Goal: Task Accomplishment & Management: Manage account settings

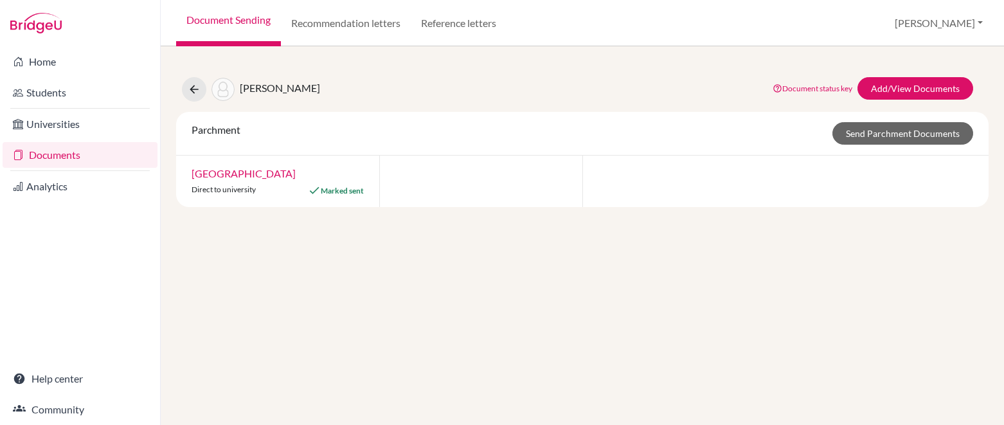
click at [266, 19] on link "Document Sending" at bounding box center [228, 23] width 105 height 46
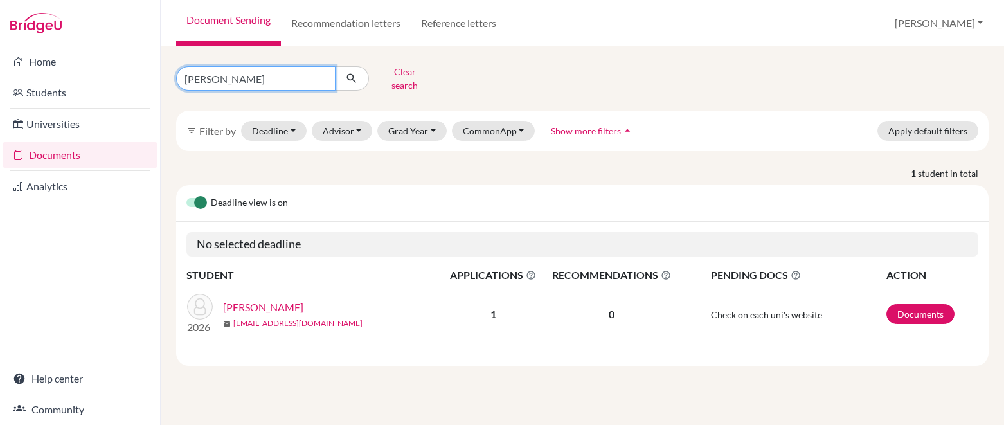
click at [321, 73] on input "miley" at bounding box center [255, 78] width 159 height 24
type input "[PERSON_NAME]"
click at [353, 74] on icon "submit" at bounding box center [351, 78] width 13 height 13
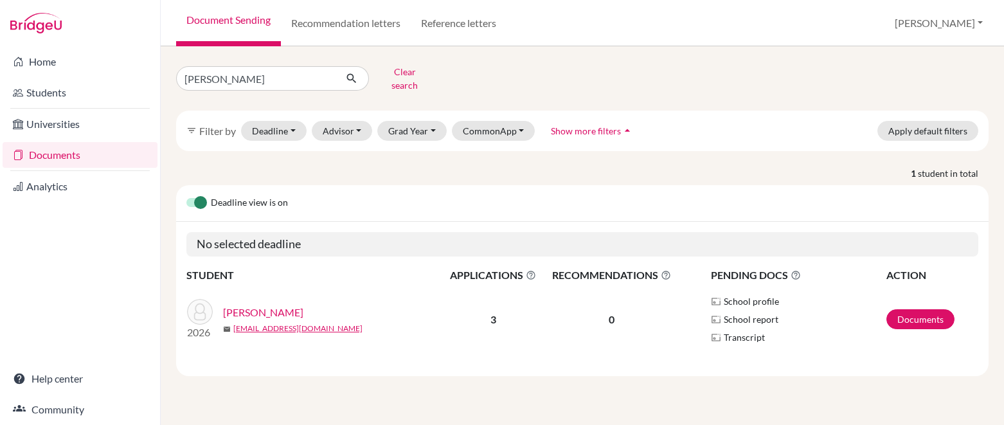
click at [265, 305] on link "[PERSON_NAME]" at bounding box center [263, 312] width 80 height 15
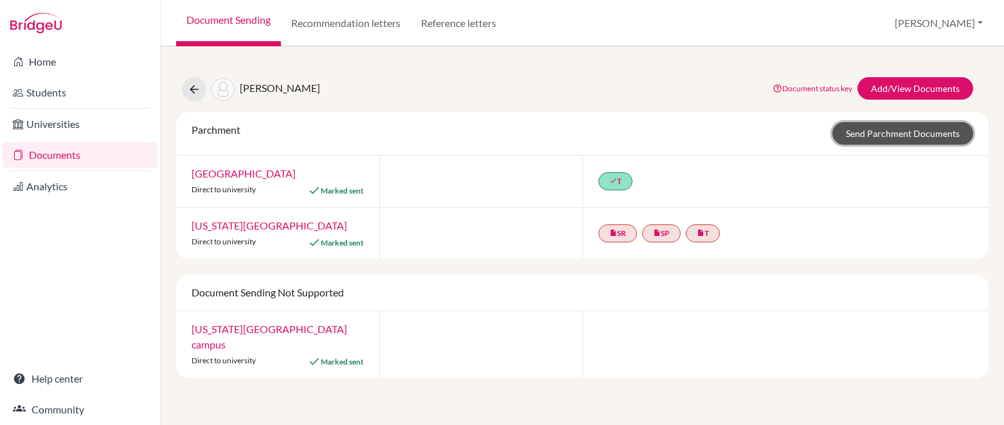
click at [856, 139] on link "Send Parchment Documents" at bounding box center [902, 133] width 141 height 22
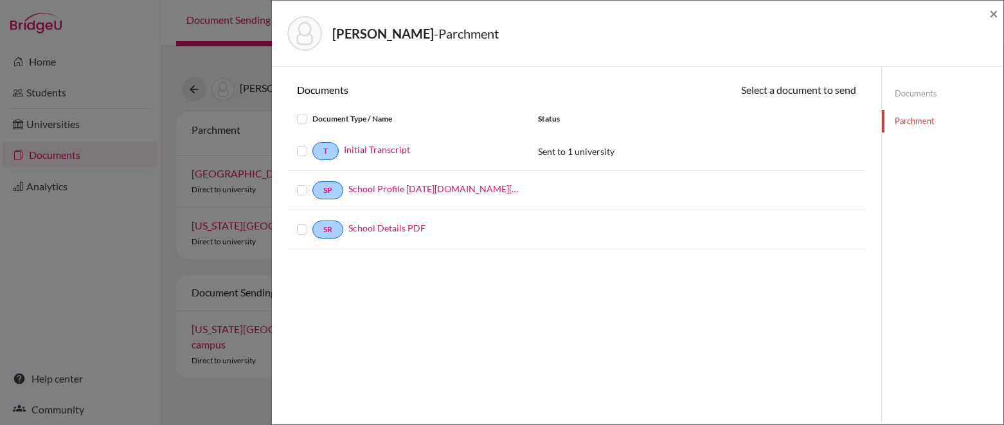
click at [312, 143] on label at bounding box center [312, 143] width 0 height 0
click at [0, 0] on input "checkbox" at bounding box center [0, 0] width 0 height 0
click at [836, 96] on button "Continue" at bounding box center [820, 92] width 71 height 20
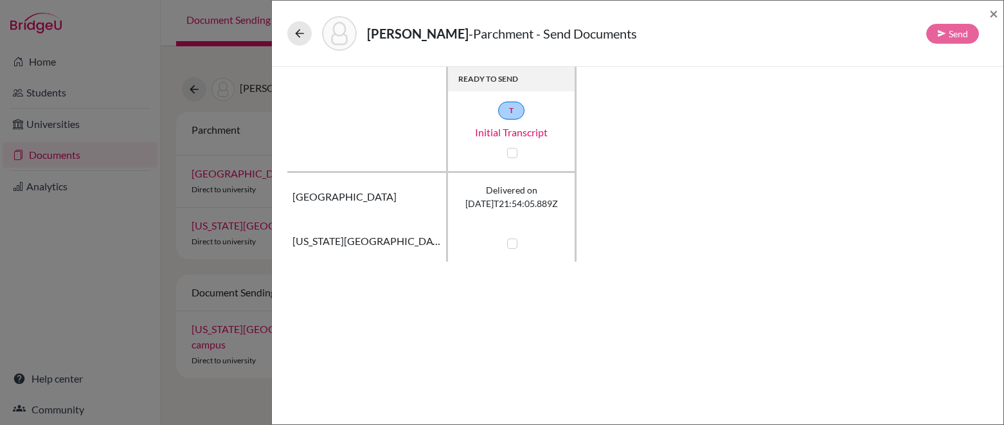
click at [514, 247] on label at bounding box center [512, 243] width 10 height 10
click at [514, 247] on input "checkbox" at bounding box center [509, 242] width 10 height 13
checkbox input "true"
click at [947, 37] on button "Send" at bounding box center [952, 34] width 53 height 20
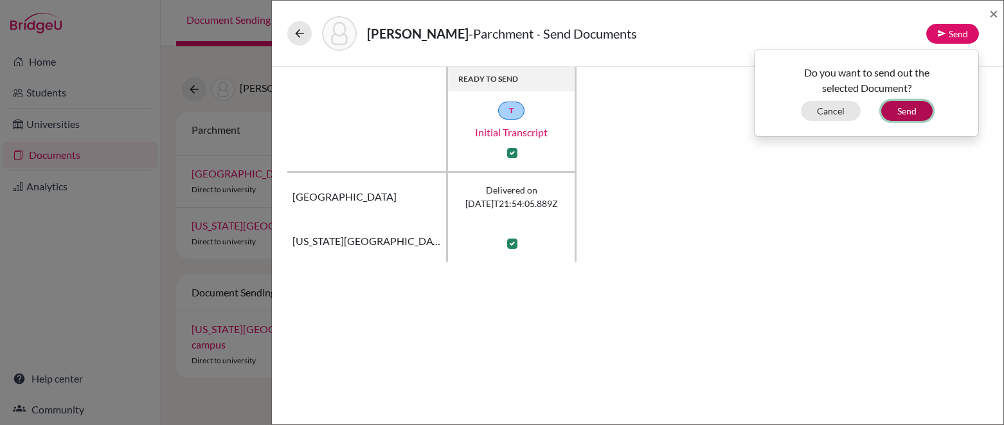
click at [904, 112] on button "Send" at bounding box center [906, 111] width 51 height 20
checkbox input "false"
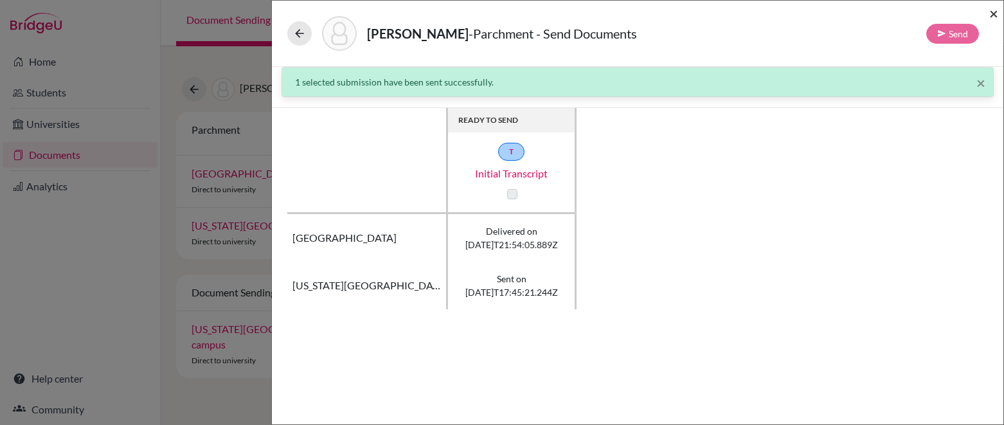
click at [994, 17] on span "×" at bounding box center [993, 13] width 9 height 19
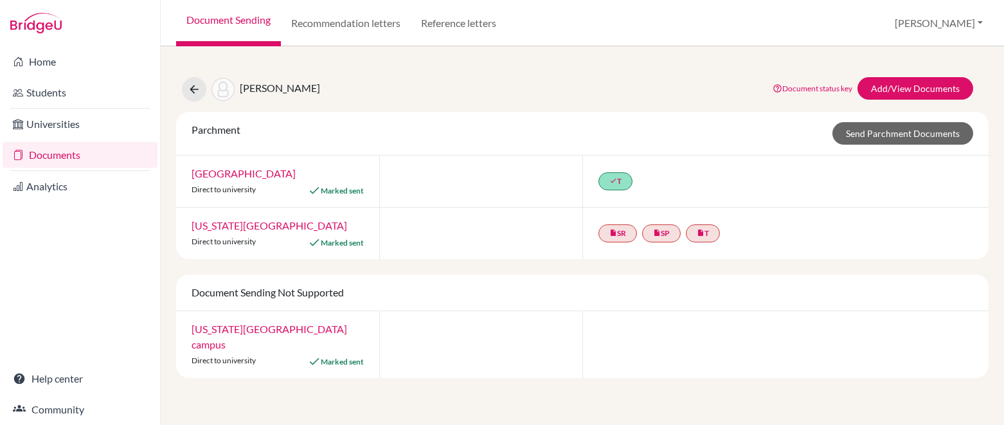
click at [229, 22] on link "Document Sending" at bounding box center [228, 23] width 105 height 46
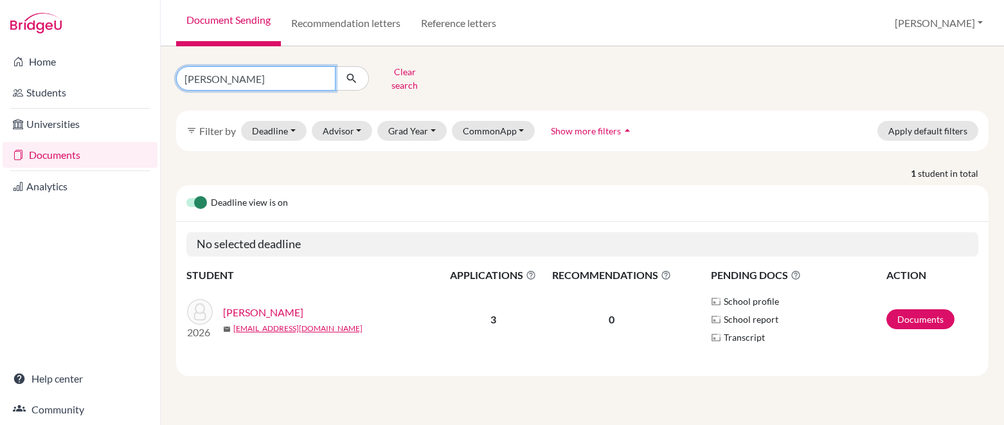
click at [271, 74] on input "ansley nunn" at bounding box center [255, 78] width 159 height 24
click at [322, 75] on input "ansley nunn" at bounding box center [255, 78] width 159 height 24
type input "rakiah"
click at [349, 78] on icon "submit" at bounding box center [351, 78] width 13 height 13
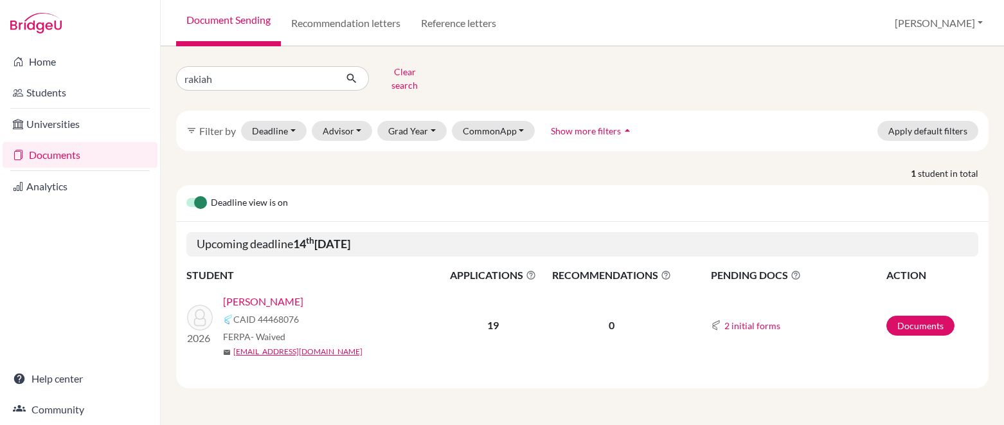
click at [260, 294] on link "[PERSON_NAME]" at bounding box center [263, 301] width 80 height 15
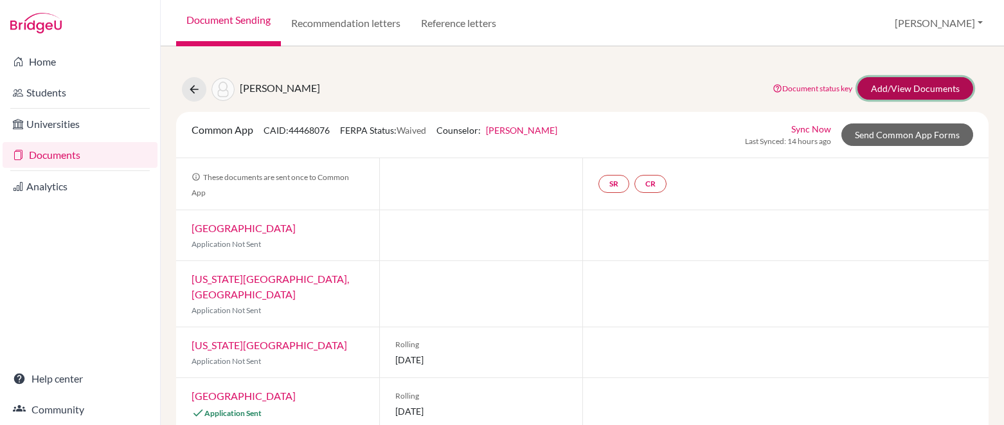
click at [920, 88] on link "Add/View Documents" at bounding box center [915, 88] width 116 height 22
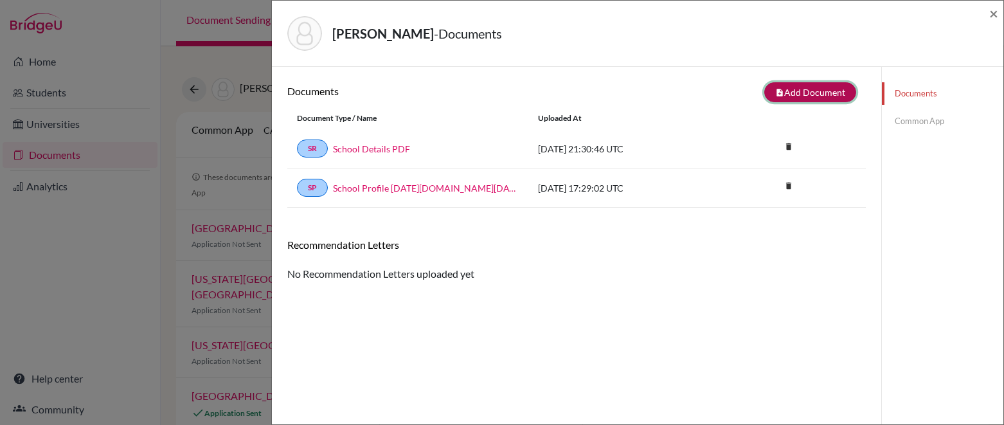
click at [828, 93] on button "note_add Add Document" at bounding box center [810, 92] width 92 height 20
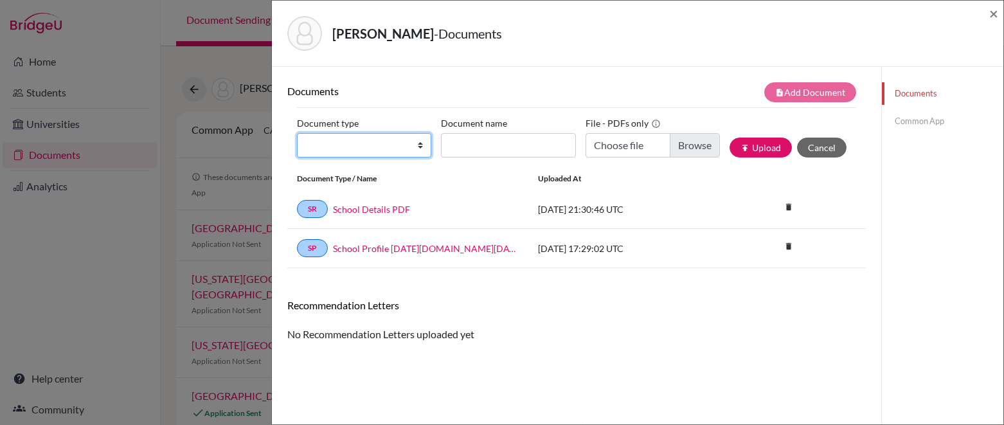
click at [346, 148] on select "Change explanation for Common App reports Counselor recommendation Internationa…" at bounding box center [364, 145] width 134 height 24
select select "2"
click at [297, 133] on select "Change explanation for Common App reports Counselor recommendation Internationa…" at bounding box center [364, 145] width 134 height 24
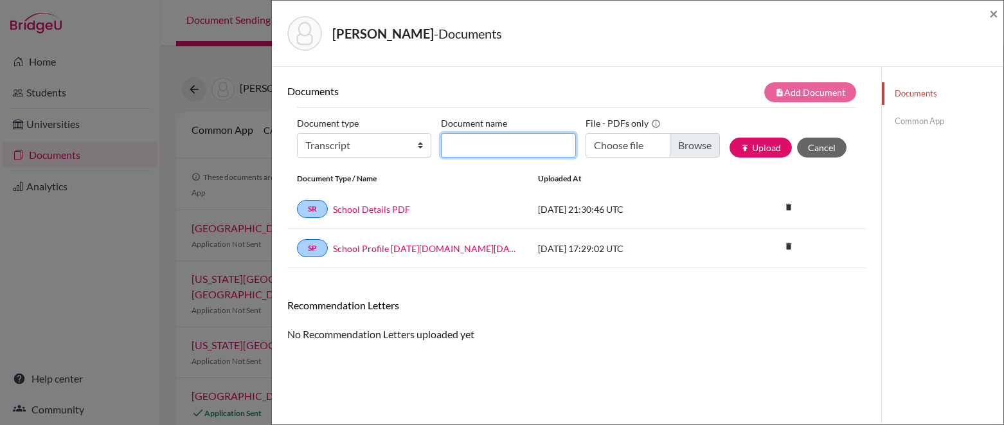
click at [473, 142] on input "Document name" at bounding box center [508, 145] width 134 height 24
type input "Initial Transcript"
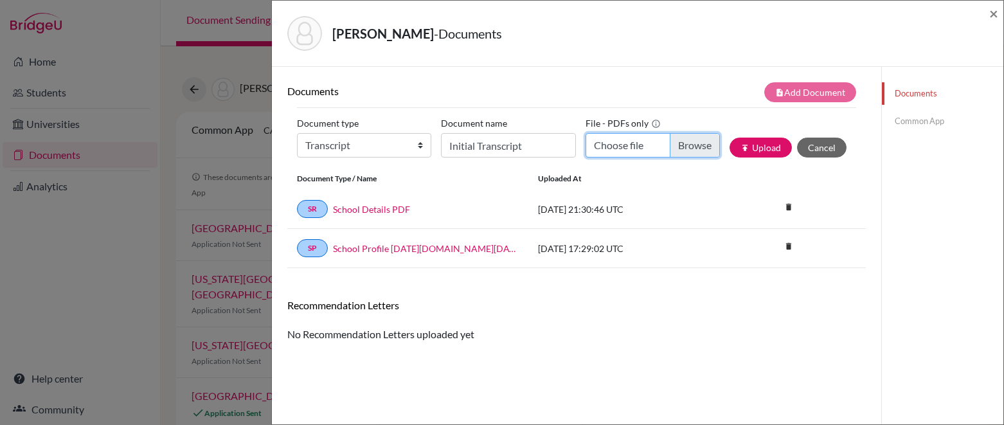
click at [640, 148] on input "Choose file" at bounding box center [653, 145] width 134 height 24
type input "C:\fakepath\Mitchell, Rakiah Transcript.pdf"
click at [765, 150] on button "publish Upload" at bounding box center [760, 148] width 62 height 20
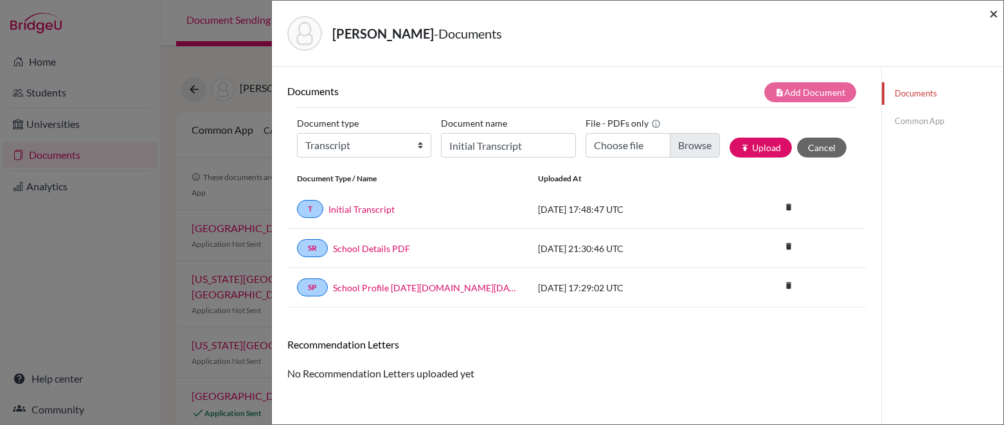
click at [996, 10] on span "×" at bounding box center [993, 13] width 9 height 19
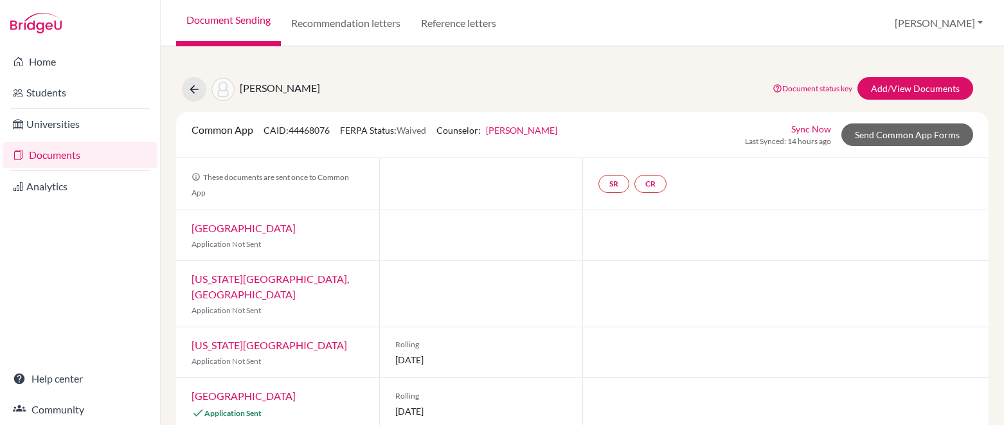
click at [726, 123] on div "Common App CAID: 44468076 FERPA Status: Waived Counselor: Karyn Smith First Nam…" at bounding box center [582, 134] width 801 height 25
click at [199, 84] on icon at bounding box center [194, 89] width 13 height 13
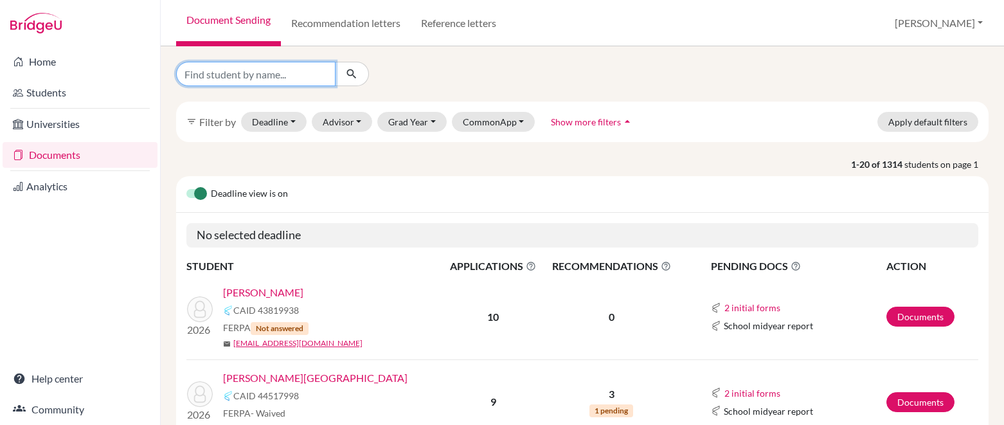
click at [280, 76] on input "Find student by name..." at bounding box center [255, 74] width 159 height 24
type input "rakiah"
click at [352, 75] on icon "submit" at bounding box center [351, 73] width 13 height 13
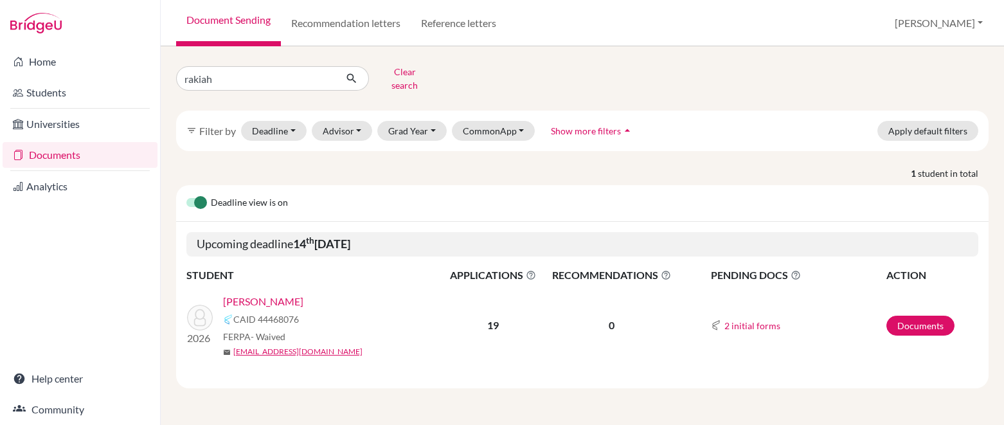
click at [280, 294] on link "[PERSON_NAME]" at bounding box center [263, 301] width 80 height 15
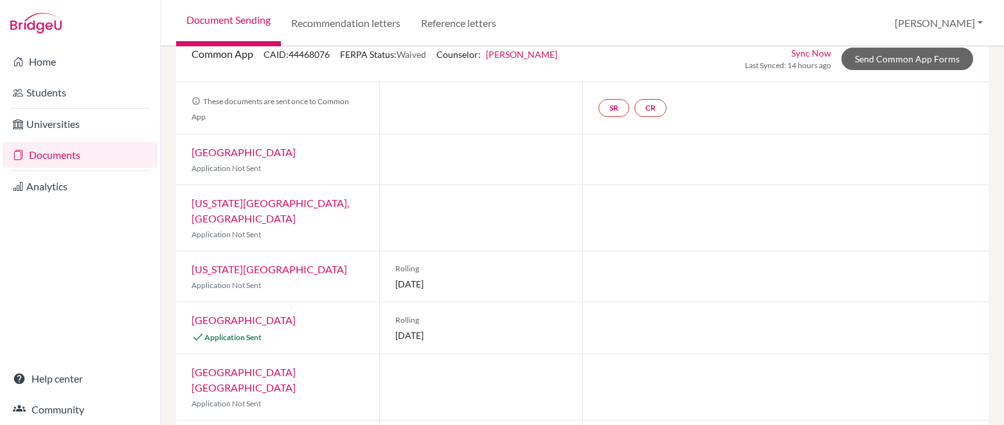
scroll to position [76, 0]
click at [615, 109] on link "SR" at bounding box center [613, 107] width 31 height 18
click at [616, 134] on h3 "School report" at bounding box center [613, 133] width 75 height 23
click at [728, 121] on div "SR School report School report Incomplete CR" at bounding box center [785, 107] width 406 height 51
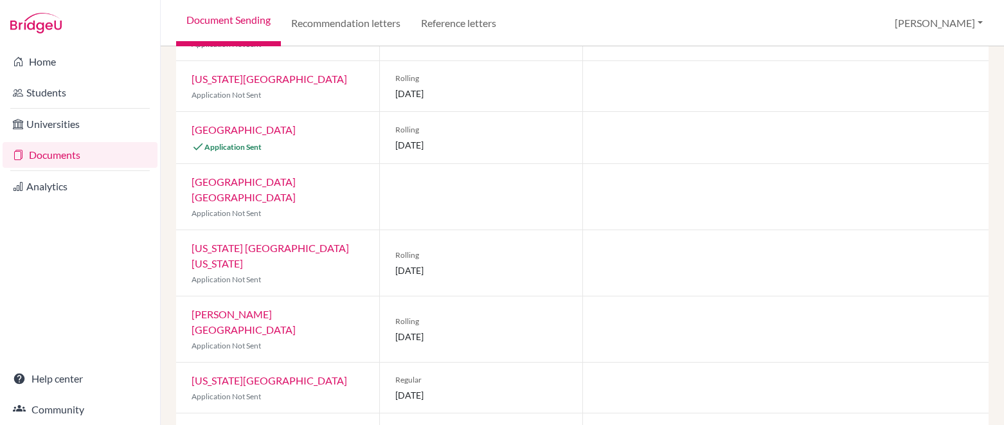
scroll to position [0, 0]
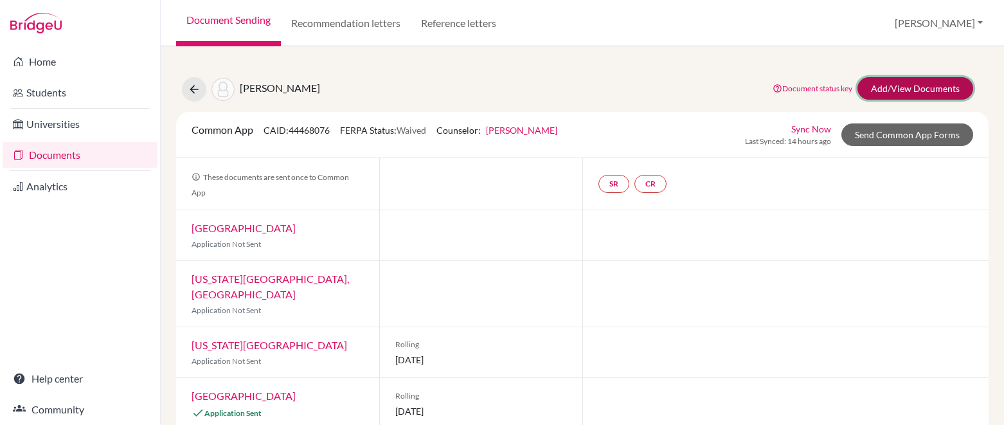
click at [913, 90] on link "Add/View Documents" at bounding box center [915, 88] width 116 height 22
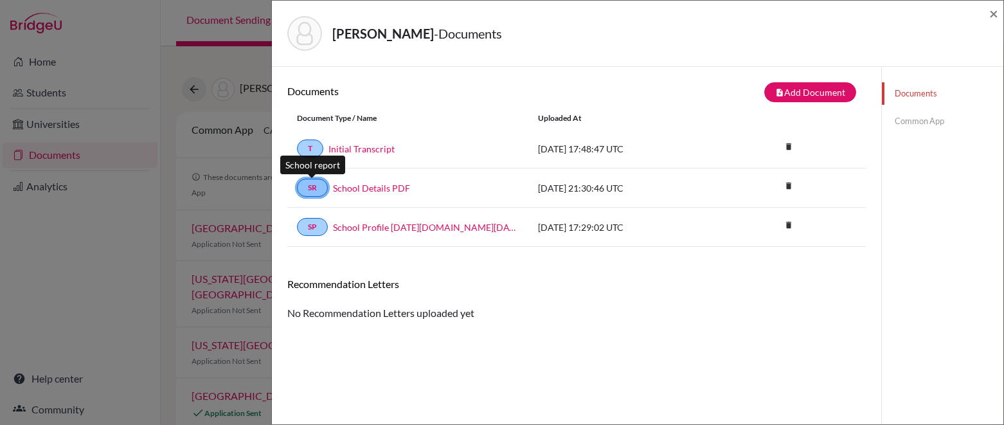
click at [316, 183] on link "SR" at bounding box center [312, 188] width 31 height 18
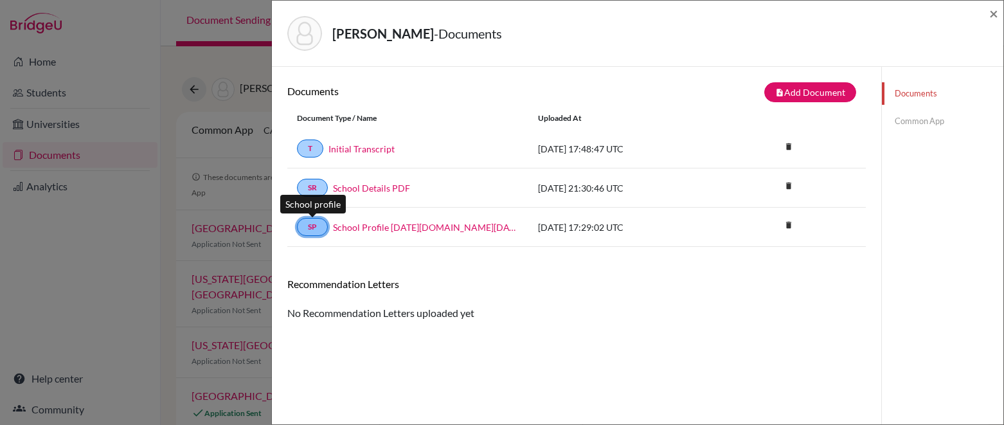
click at [315, 220] on link "SP" at bounding box center [312, 227] width 31 height 18
click at [929, 125] on link "Common App" at bounding box center [942, 121] width 121 height 22
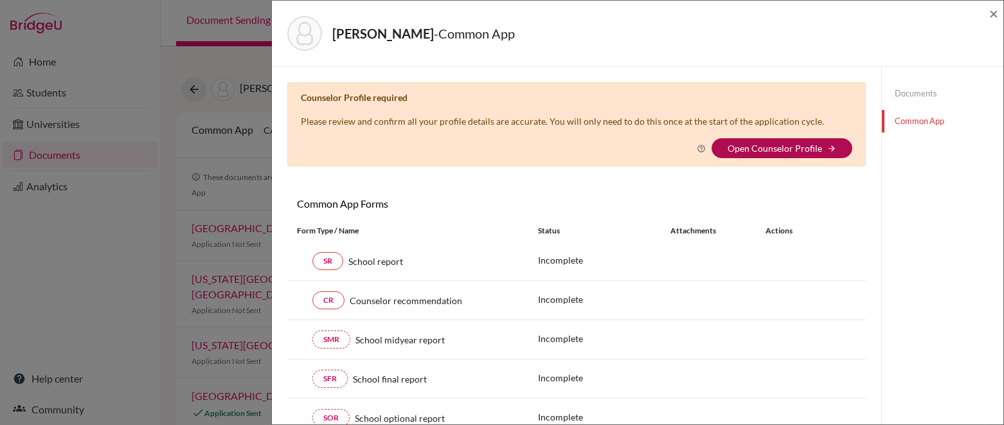
click at [773, 145] on link "Open Counselor Profile" at bounding box center [775, 148] width 94 height 11
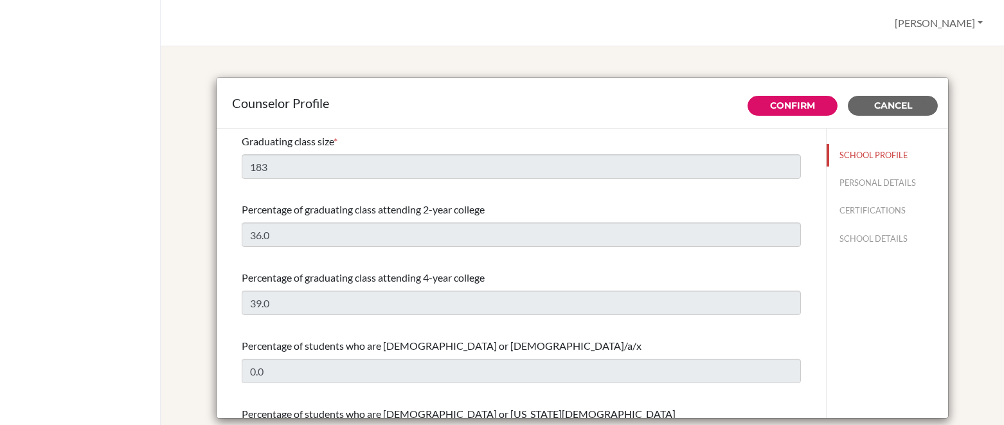
select select "1"
select select "306855"
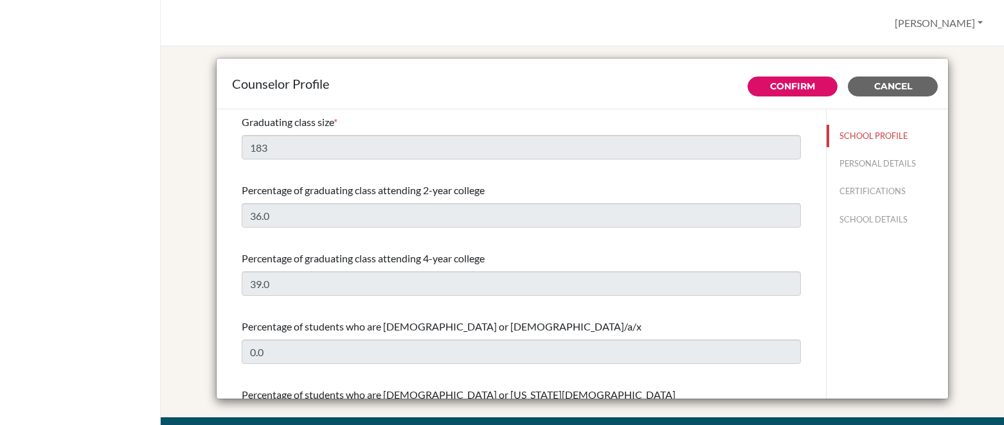
scroll to position [28, 0]
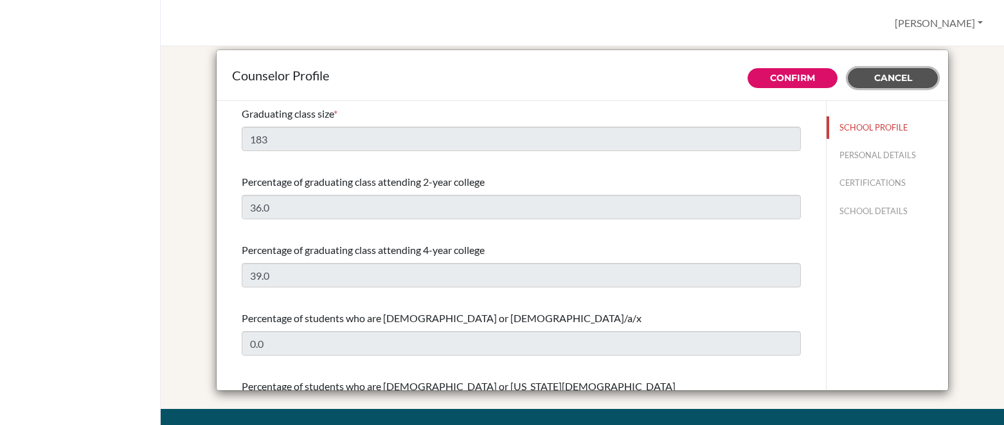
click at [881, 76] on span "Cancel" at bounding box center [893, 78] width 38 height 12
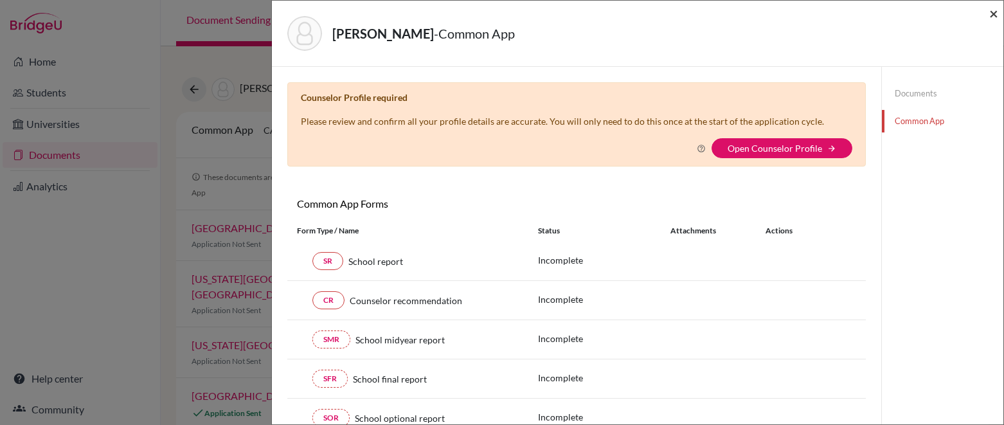
click at [993, 15] on span "×" at bounding box center [993, 13] width 9 height 19
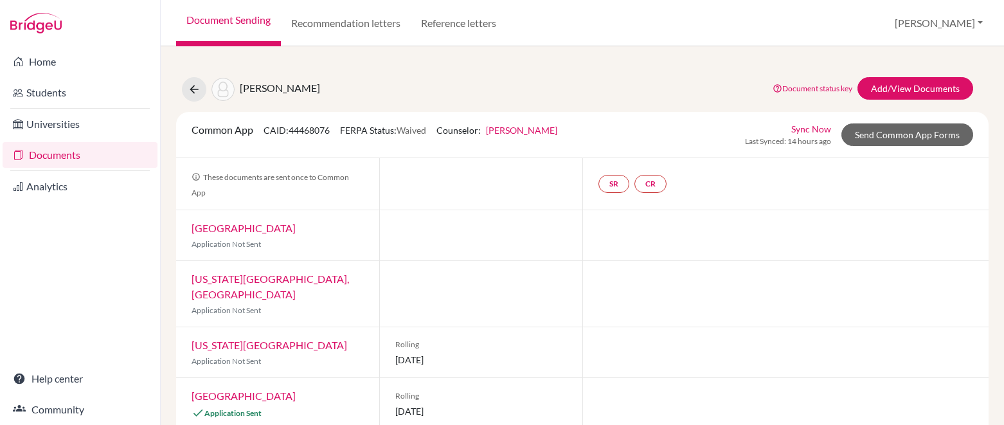
click at [170, 111] on div "Mitchell, Rakiah Document status key TR Requirement. Document not uploaded yet.…" at bounding box center [582, 235] width 843 height 379
